Goal: Task Accomplishment & Management: Manage account settings

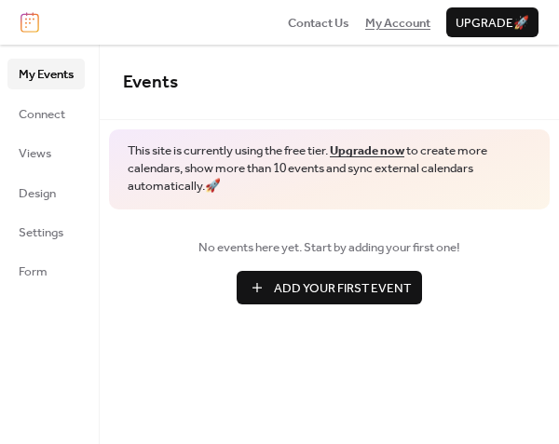
click at [403, 31] on span "My Account" at bounding box center [397, 23] width 65 height 19
click at [396, 23] on span "My Account" at bounding box center [397, 23] width 65 height 19
click at [49, 115] on span "Connect" at bounding box center [42, 114] width 47 height 19
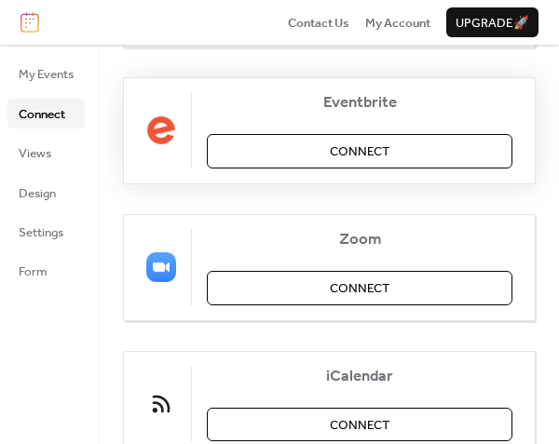
scroll to position [466, 0]
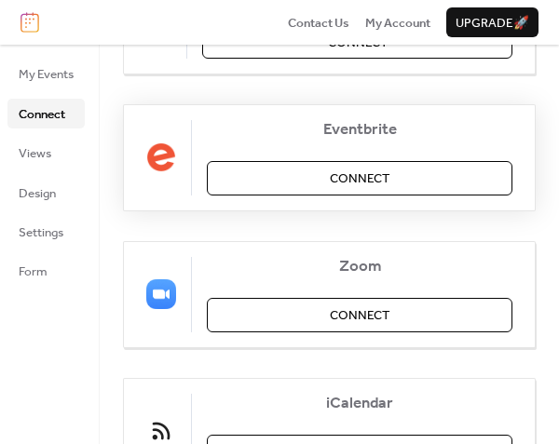
click at [372, 179] on span "Connect" at bounding box center [360, 178] width 60 height 19
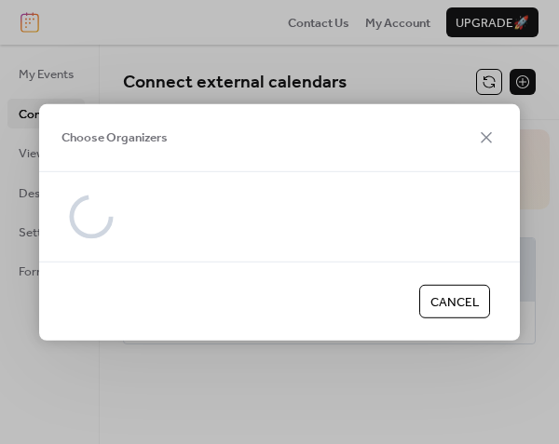
scroll to position [0, 0]
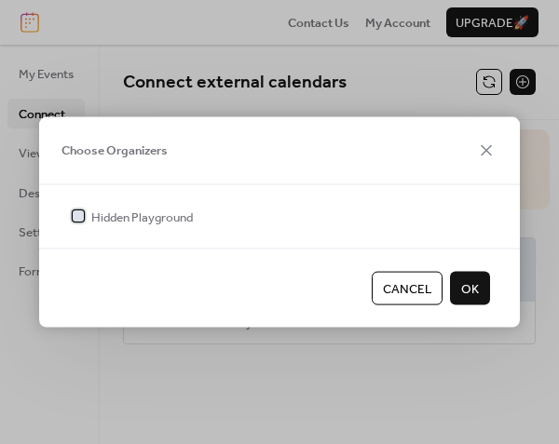
click at [78, 223] on div at bounding box center [78, 216] width 19 height 19
click at [469, 289] on span "OK" at bounding box center [470, 289] width 18 height 19
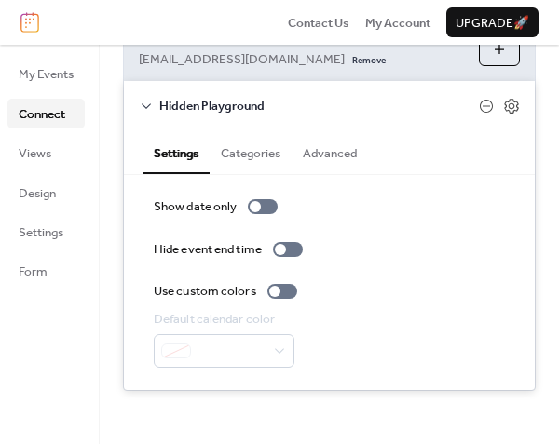
scroll to position [220, 0]
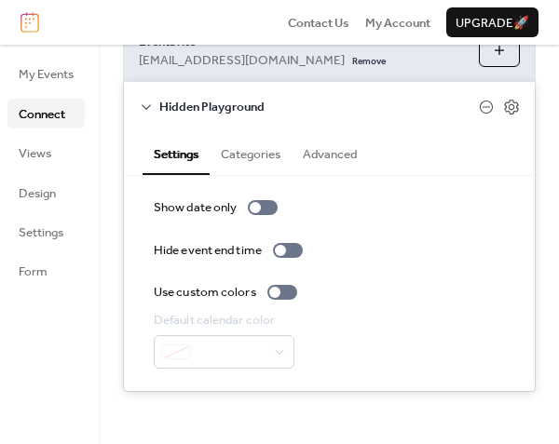
click at [244, 173] on button "Categories" at bounding box center [251, 152] width 82 height 42
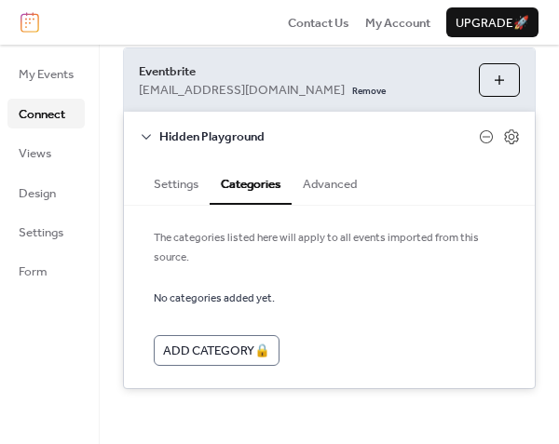
scroll to position [207, 0]
click at [322, 185] on button "Advanced" at bounding box center [329, 182] width 76 height 42
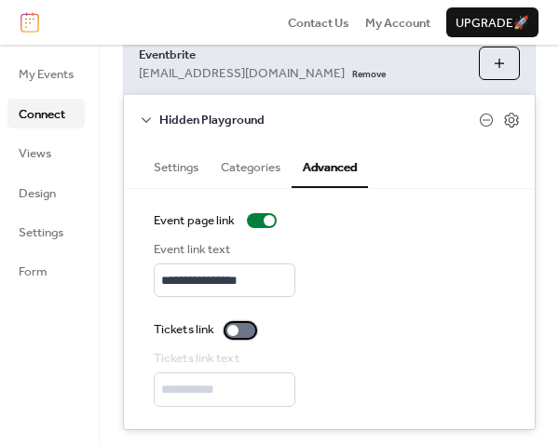
click at [241, 338] on div at bounding box center [240, 330] width 30 height 15
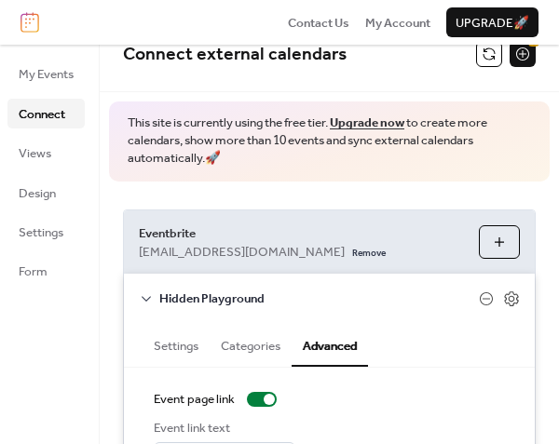
scroll to position [0, 0]
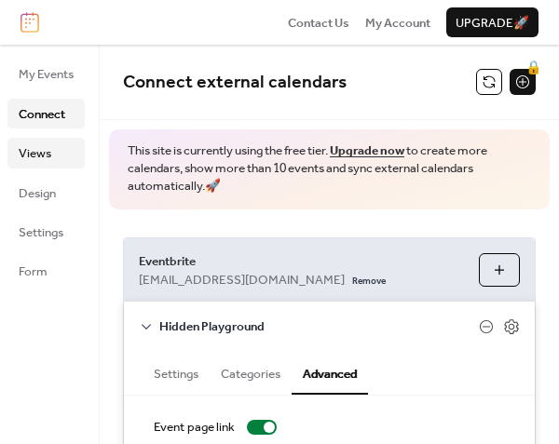
click at [46, 150] on span "Views" at bounding box center [35, 153] width 33 height 19
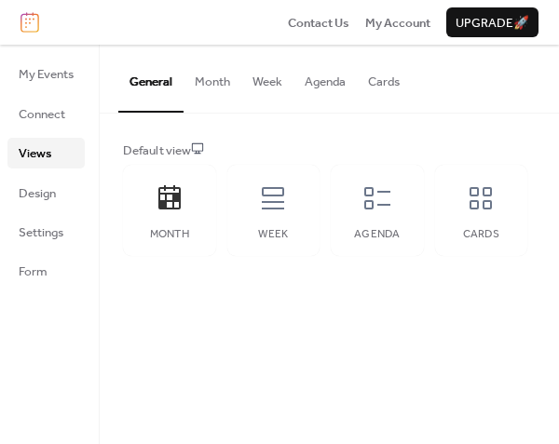
click at [226, 88] on button "Month" at bounding box center [212, 77] width 58 height 65
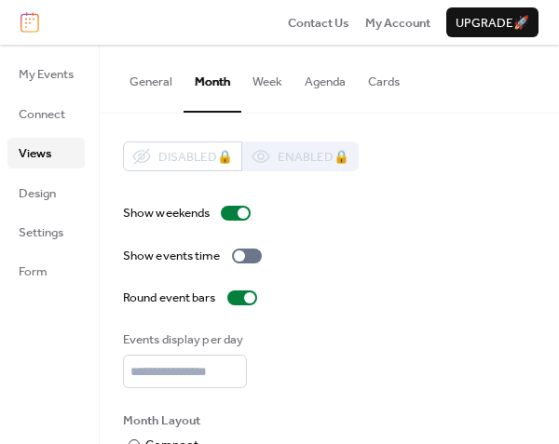
click at [159, 86] on button "General" at bounding box center [150, 77] width 65 height 65
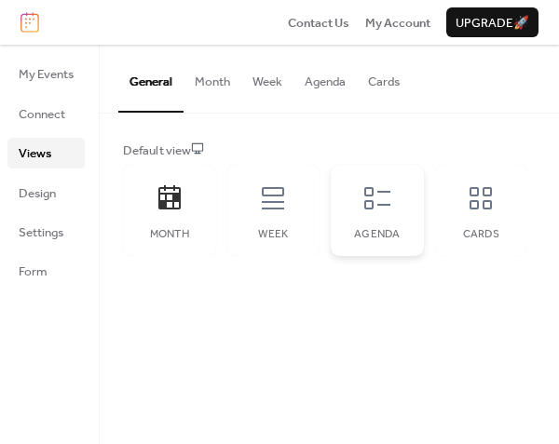
click at [365, 206] on icon at bounding box center [377, 198] width 26 height 22
click at [490, 202] on icon at bounding box center [480, 198] width 22 height 22
